Goal: Transaction & Acquisition: Download file/media

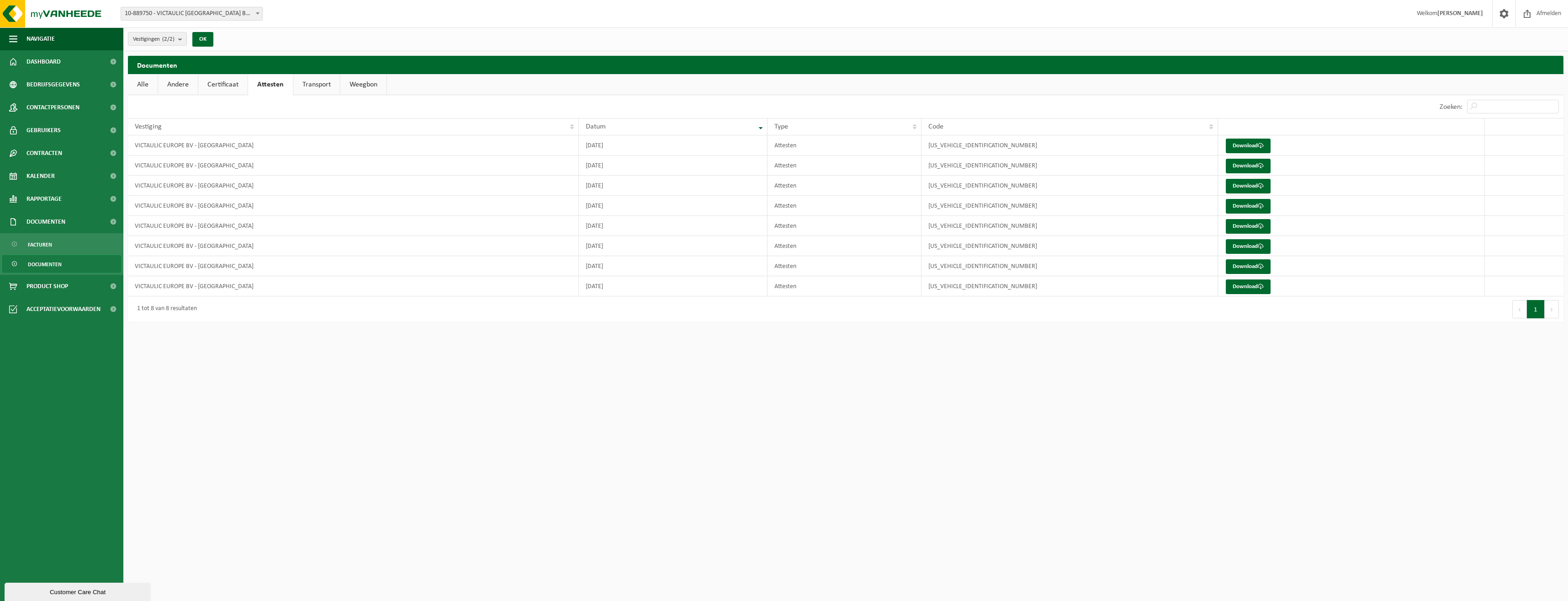
click at [273, 471] on html "Vestiging: 10-889750 - VICTAULIC EUROPE BV - [GEOGRAPHIC_DATA] 10-889761 - VICT…" at bounding box center [784, 300] width 1568 height 601
click at [53, 245] on link "Facturen" at bounding box center [62, 244] width 119 height 18
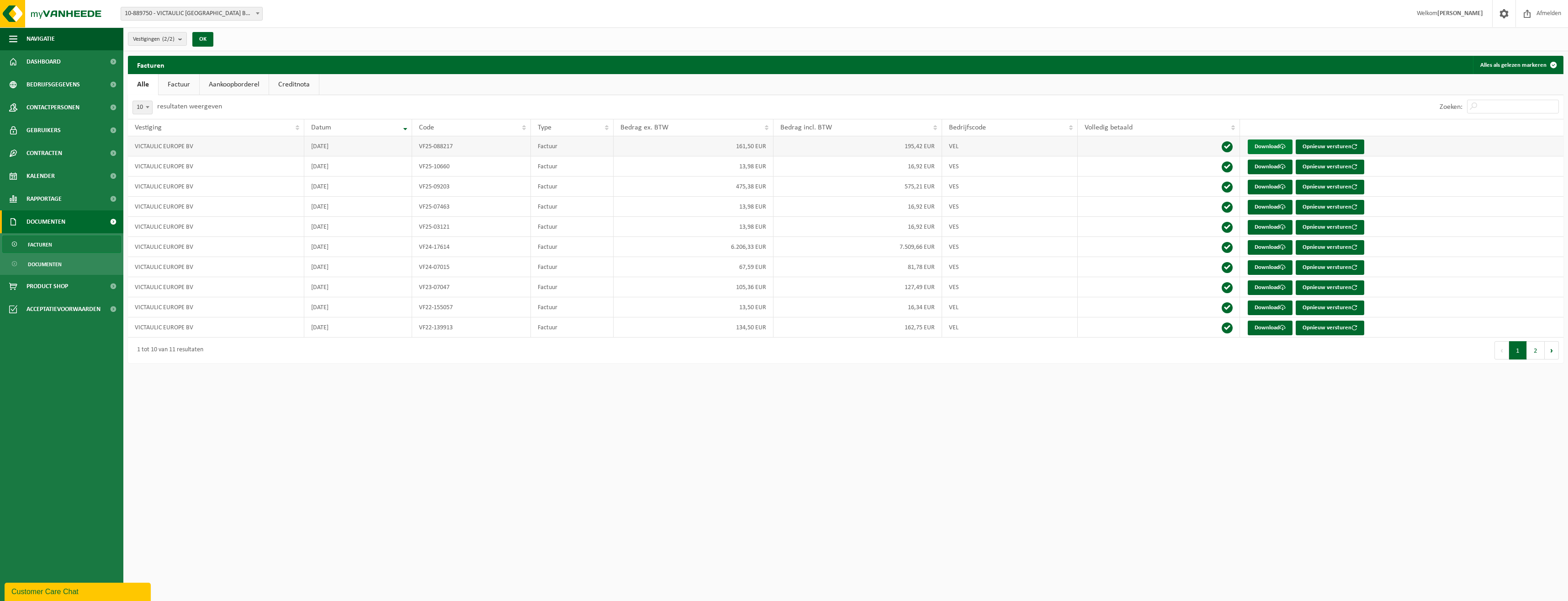
click at [1268, 146] on link "Download" at bounding box center [1270, 146] width 45 height 14
click at [1275, 165] on link "Download" at bounding box center [1270, 166] width 45 height 14
click at [1278, 190] on link "Download" at bounding box center [1270, 186] width 45 height 14
click at [1271, 208] on link "Download" at bounding box center [1270, 207] width 45 height 14
click at [1270, 224] on link "Download" at bounding box center [1270, 227] width 45 height 14
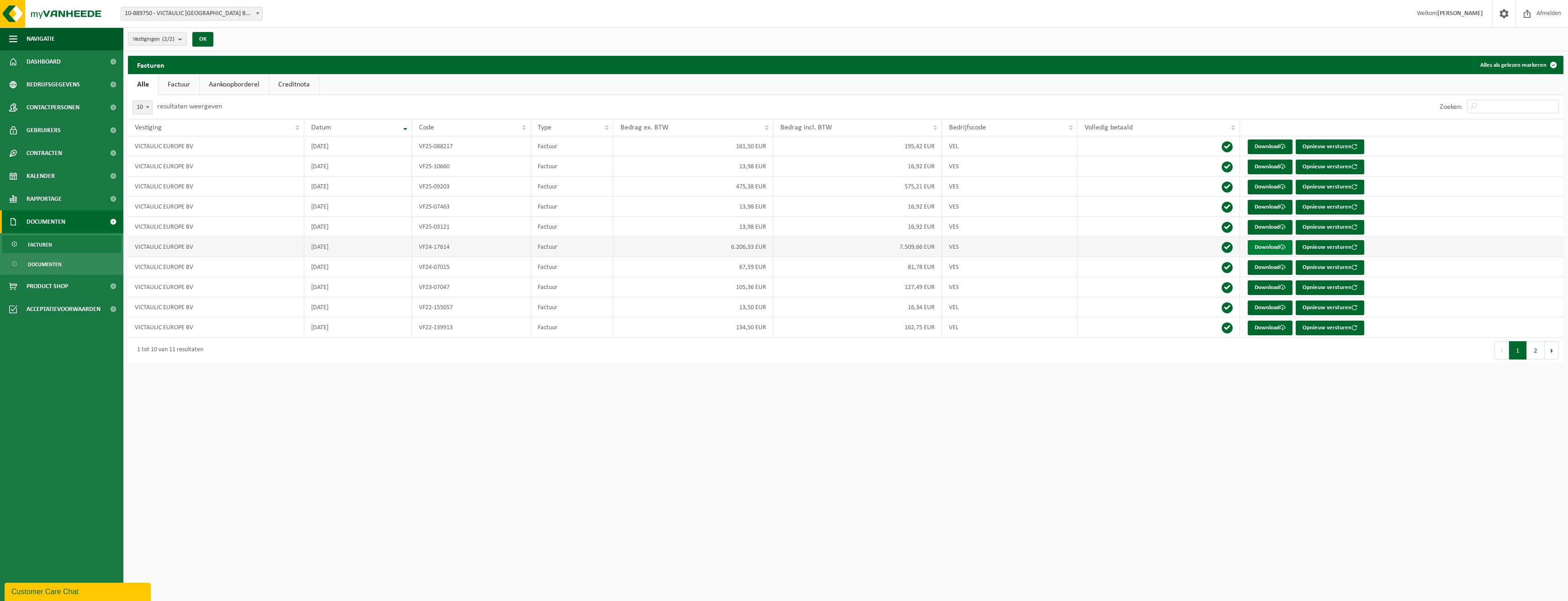
click at [1272, 244] on link "Download" at bounding box center [1270, 247] width 45 height 14
click at [1274, 266] on link "Download" at bounding box center [1270, 267] width 45 height 14
click at [1275, 287] on link "Download" at bounding box center [1270, 287] width 45 height 14
click at [1275, 307] on link "Download" at bounding box center [1270, 307] width 45 height 14
click at [1277, 326] on link "Download" at bounding box center [1270, 328] width 45 height 14
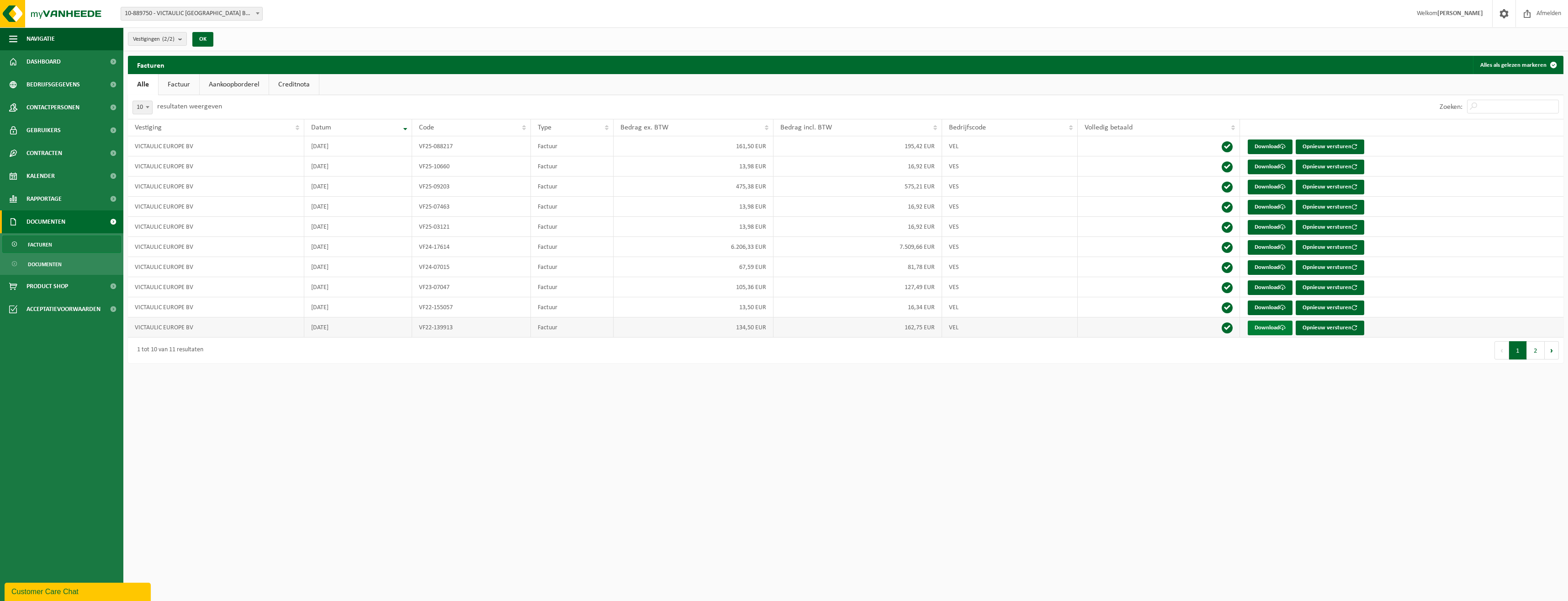
click at [1268, 326] on link "Download" at bounding box center [1270, 328] width 45 height 14
